Goal: Task Accomplishment & Management: Use online tool/utility

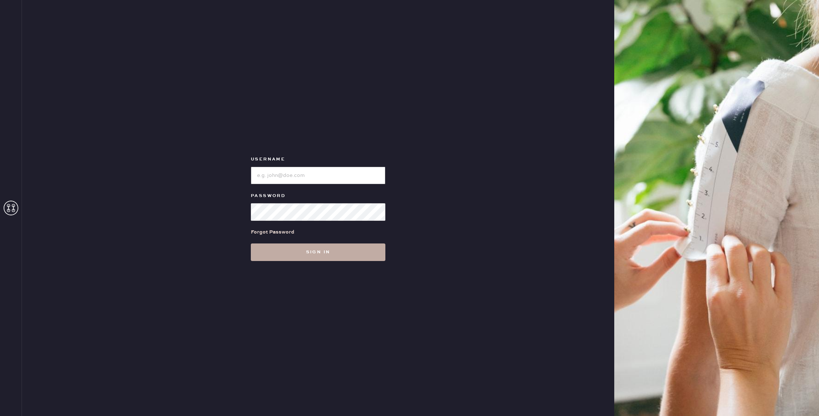
type input "reformationchestnuthill"
click at [311, 256] on button "Sign in" at bounding box center [318, 252] width 135 height 18
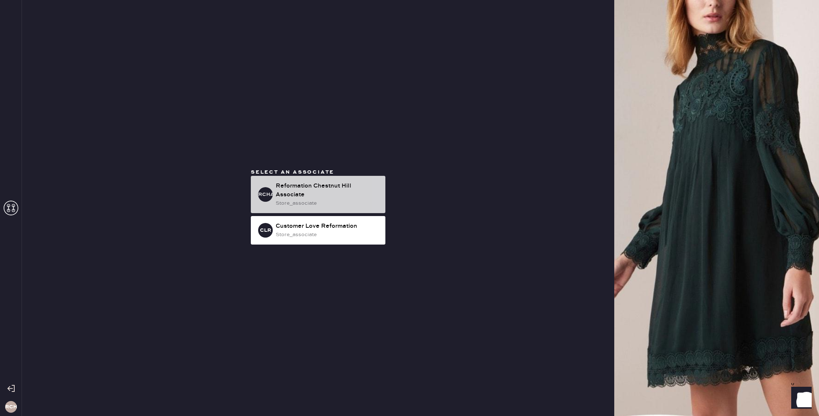
click at [307, 194] on div "Reformation Chestnut Hill Associate" at bounding box center [328, 191] width 104 height 18
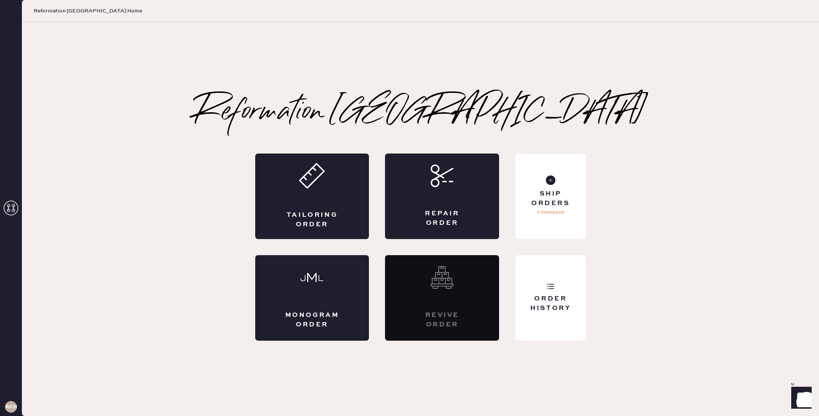
click at [6, 204] on icon at bounding box center [11, 208] width 15 height 15
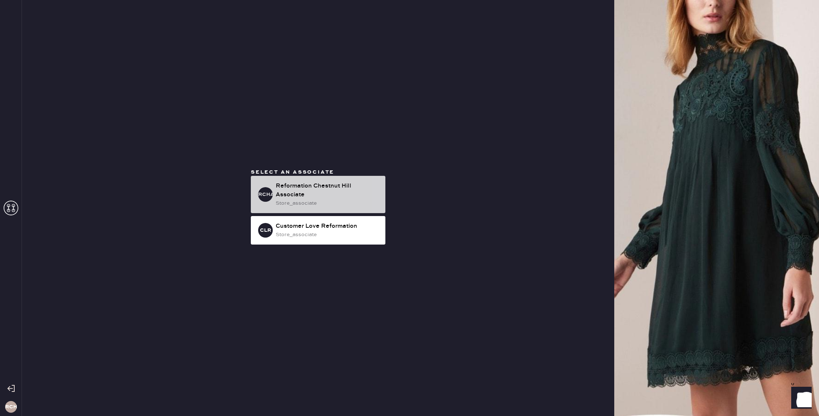
click at [375, 195] on div "Reformation Chestnut Hill Associate" at bounding box center [328, 191] width 104 height 18
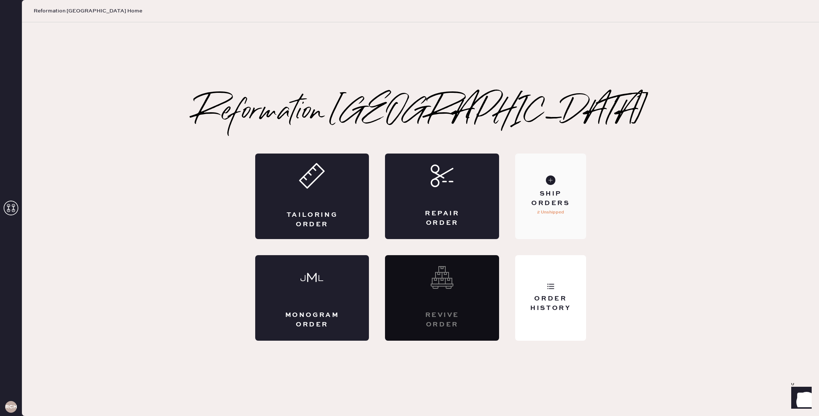
click at [553, 201] on div "Ship Orders" at bounding box center [550, 198] width 59 height 18
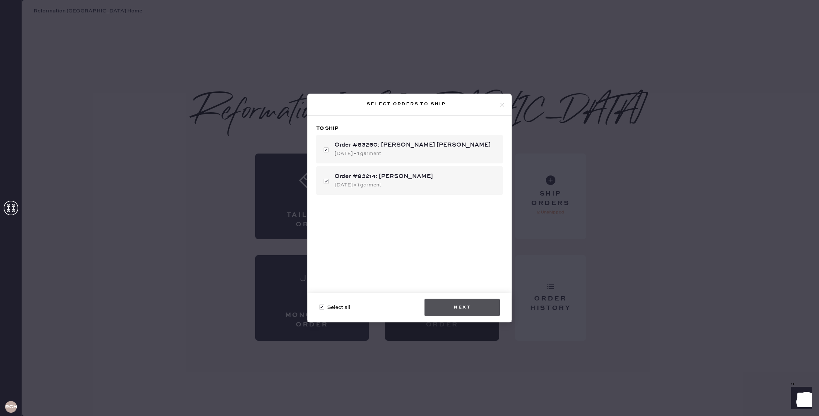
click at [447, 309] on button "Next" at bounding box center [461, 308] width 75 height 18
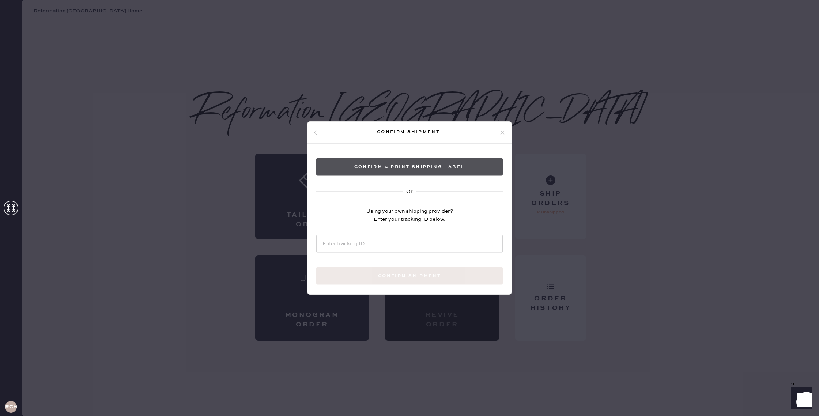
click at [370, 171] on button "Confirm & Print shipping label" at bounding box center [409, 167] width 186 height 18
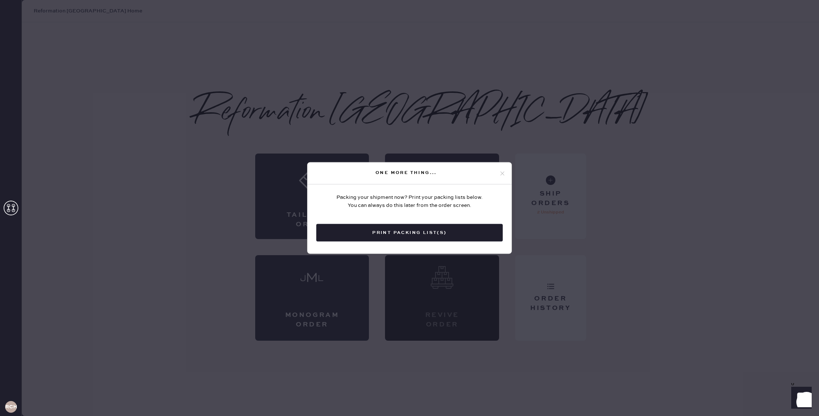
click at [409, 235] on button "Print Packing List(s)" at bounding box center [409, 233] width 186 height 18
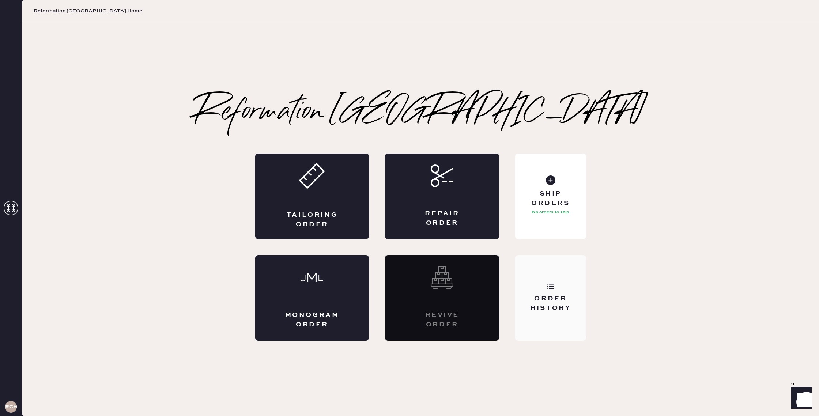
click at [559, 290] on div "Order History" at bounding box center [550, 298] width 71 height 86
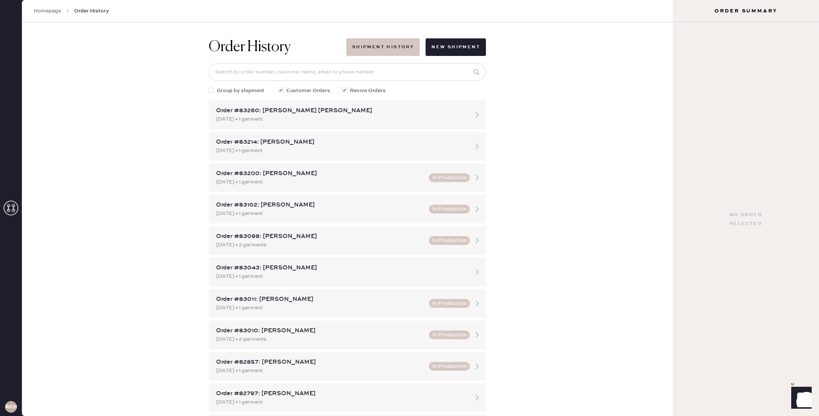
click at [387, 52] on button "Shipment History" at bounding box center [382, 47] width 73 height 18
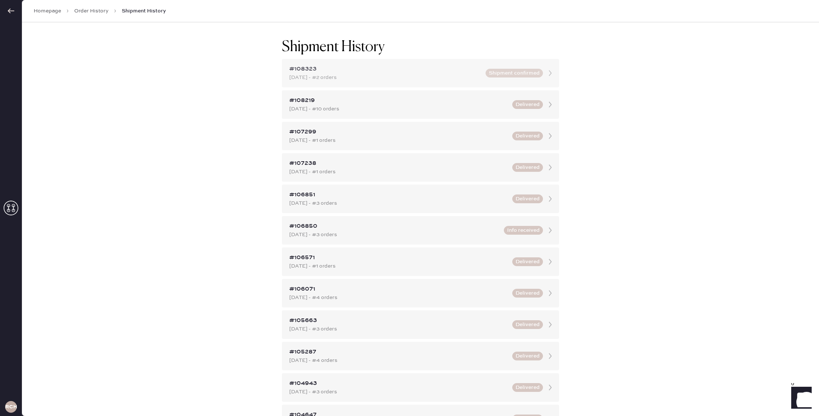
click at [428, 80] on div "[DATE] - #2 orders" at bounding box center [385, 77] width 192 height 8
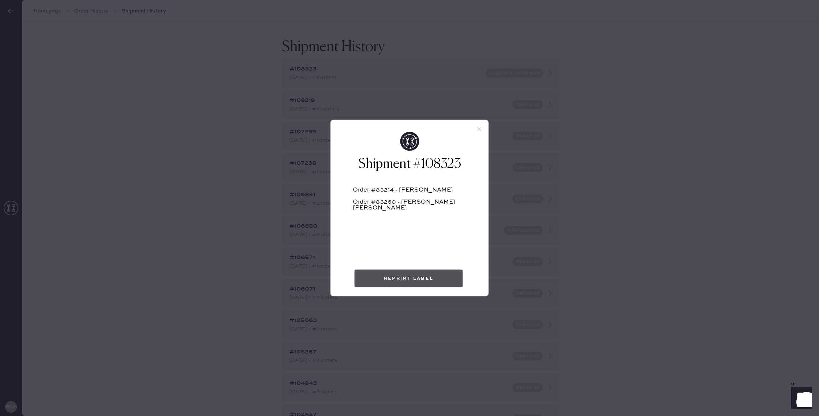
click at [416, 280] on button "Reprint Label" at bounding box center [409, 279] width 108 height 18
